Goal: Information Seeking & Learning: Learn about a topic

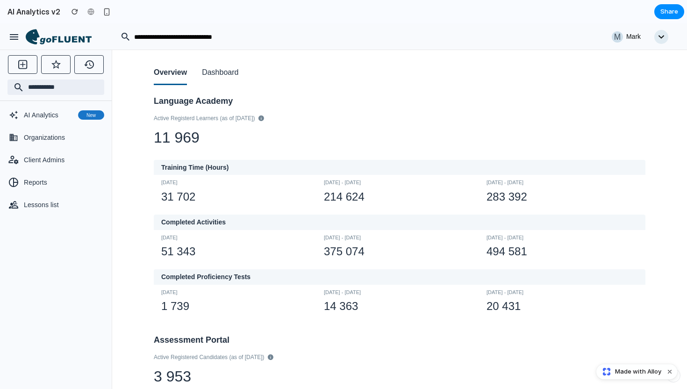
click at [231, 73] on button "Dashboard" at bounding box center [220, 73] width 36 height 24
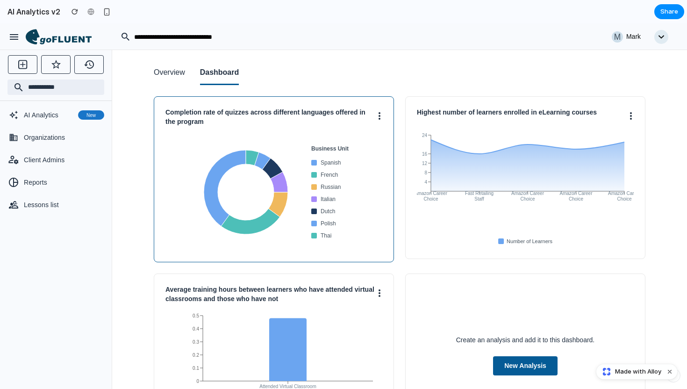
click at [285, 200] on icon at bounding box center [278, 204] width 19 height 25
click at [381, 115] on button at bounding box center [380, 115] width 6 height 15
click at [476, 122] on div at bounding box center [343, 206] width 687 height 366
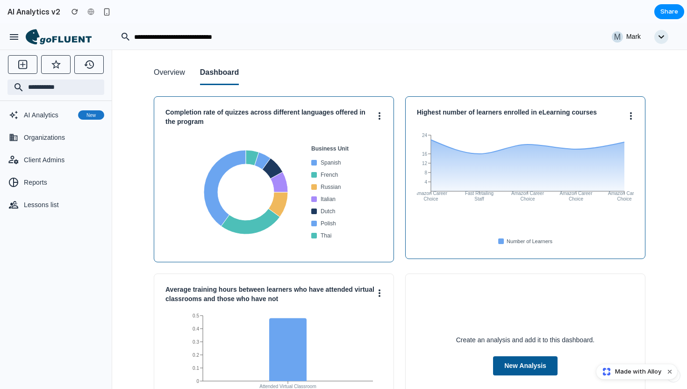
click at [468, 113] on h3 "Highest number of learners enrolled in eLearning courses" at bounding box center [522, 112] width 211 height 9
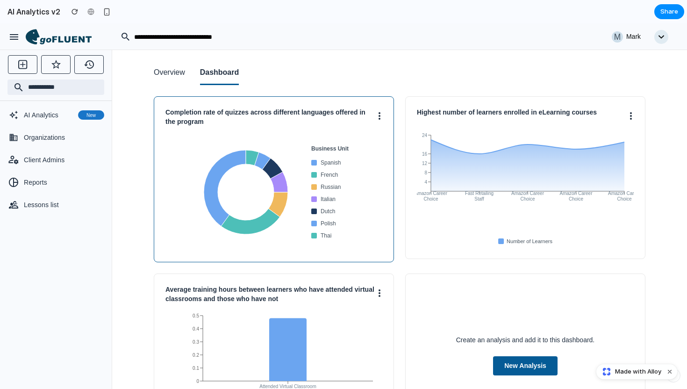
click at [259, 122] on h3 "Completion rate of quizzes across different languages offered in the program" at bounding box center [271, 117] width 211 height 18
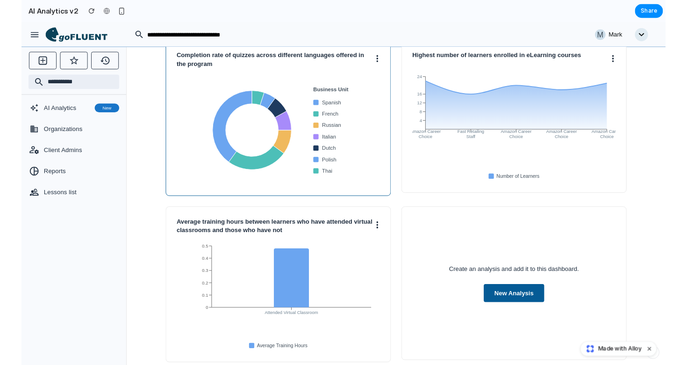
scroll to position [73, 0]
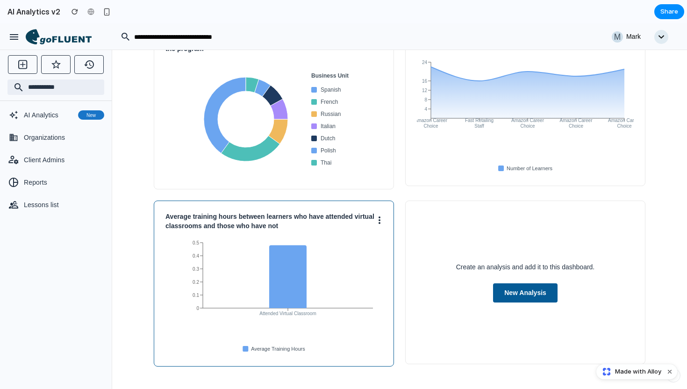
click at [278, 225] on h3 "Average training hours between learners who have attended virtual classrooms an…" at bounding box center [271, 221] width 211 height 18
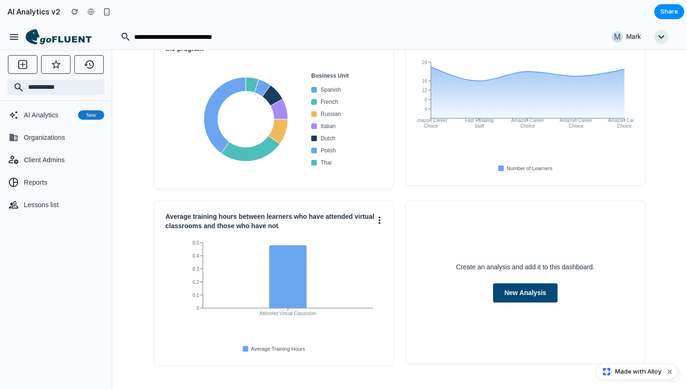
click at [526, 286] on button "New Analysis" at bounding box center [525, 292] width 65 height 19
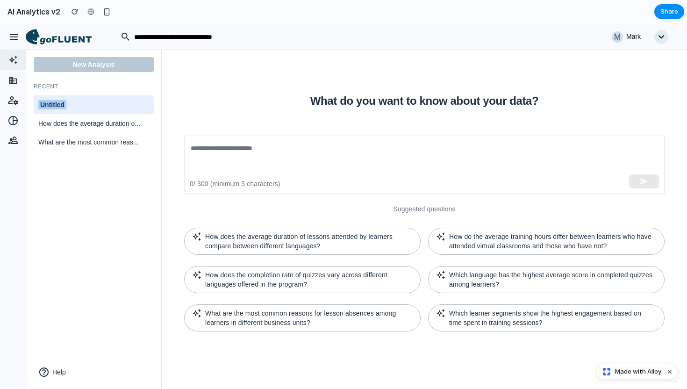
click at [188, 65] on div "What do you want to know about your data? ​ 0 / 300 (minimum 5 characters) Sugg…" at bounding box center [425, 219] width 526 height 339
